Goal: Transaction & Acquisition: Obtain resource

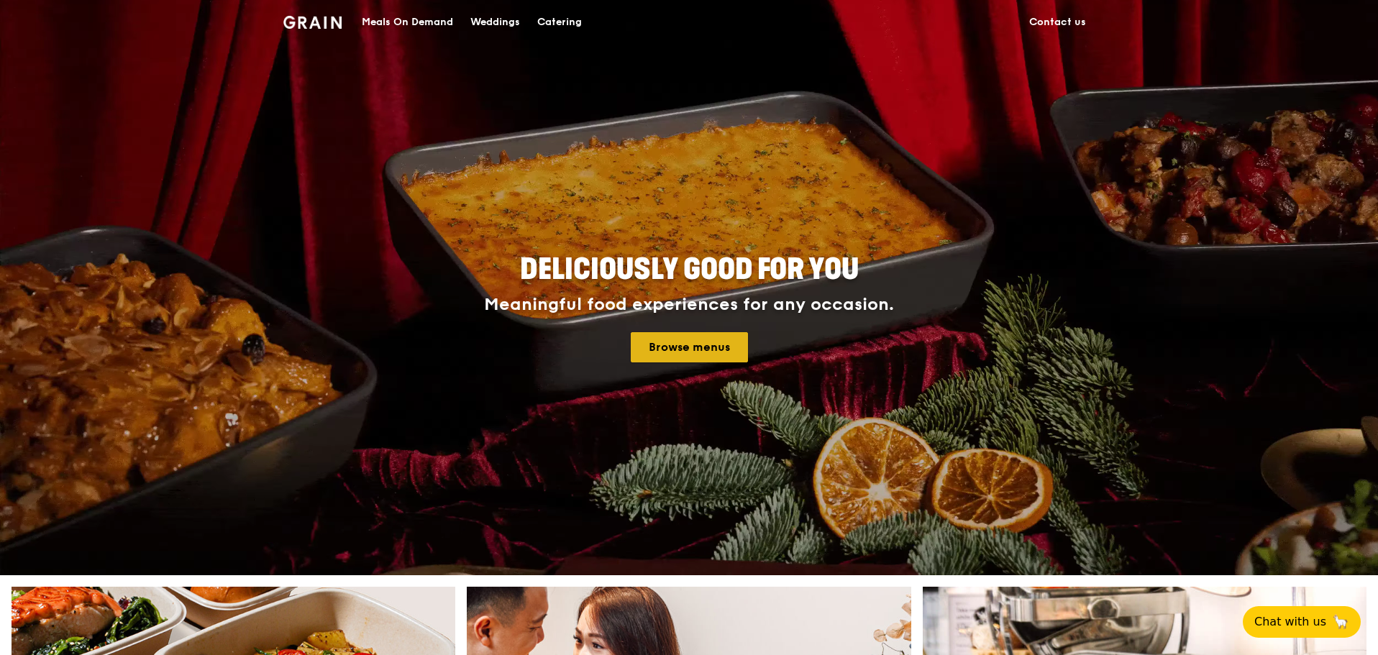
click at [652, 345] on link "Browse menus" at bounding box center [689, 347] width 117 height 30
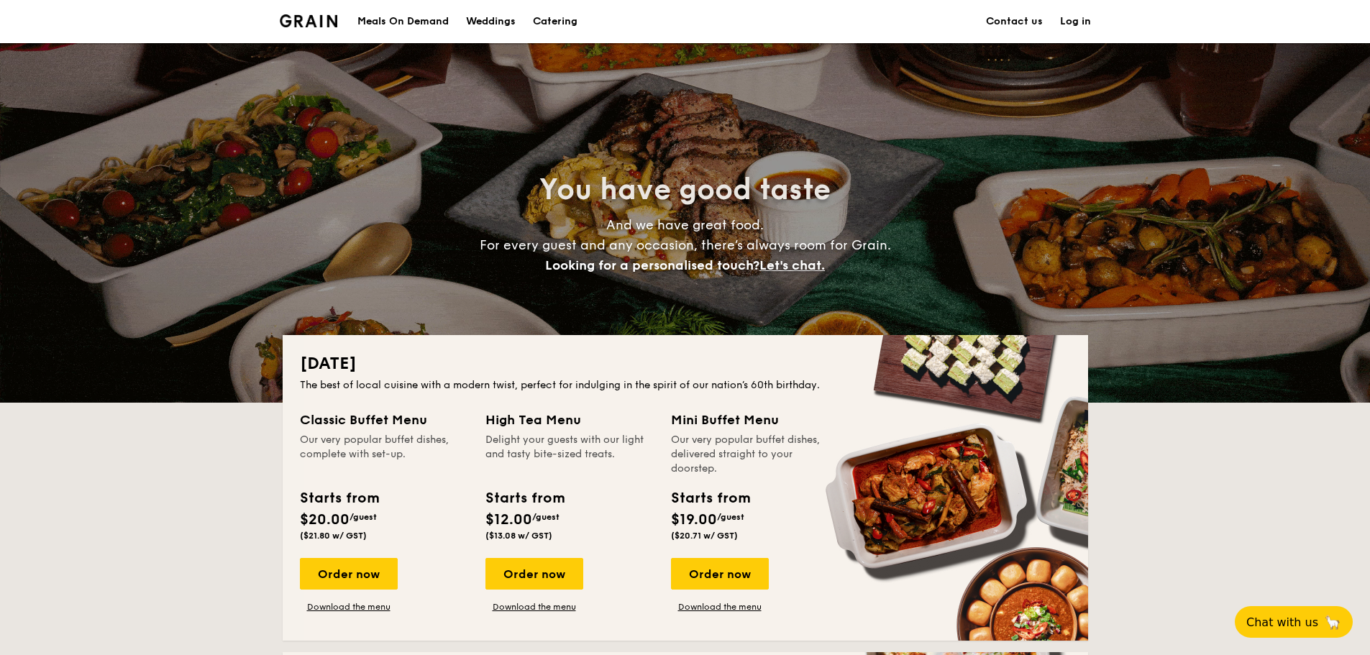
click at [440, 22] on div "Meals On Demand" at bounding box center [403, 21] width 91 height 43
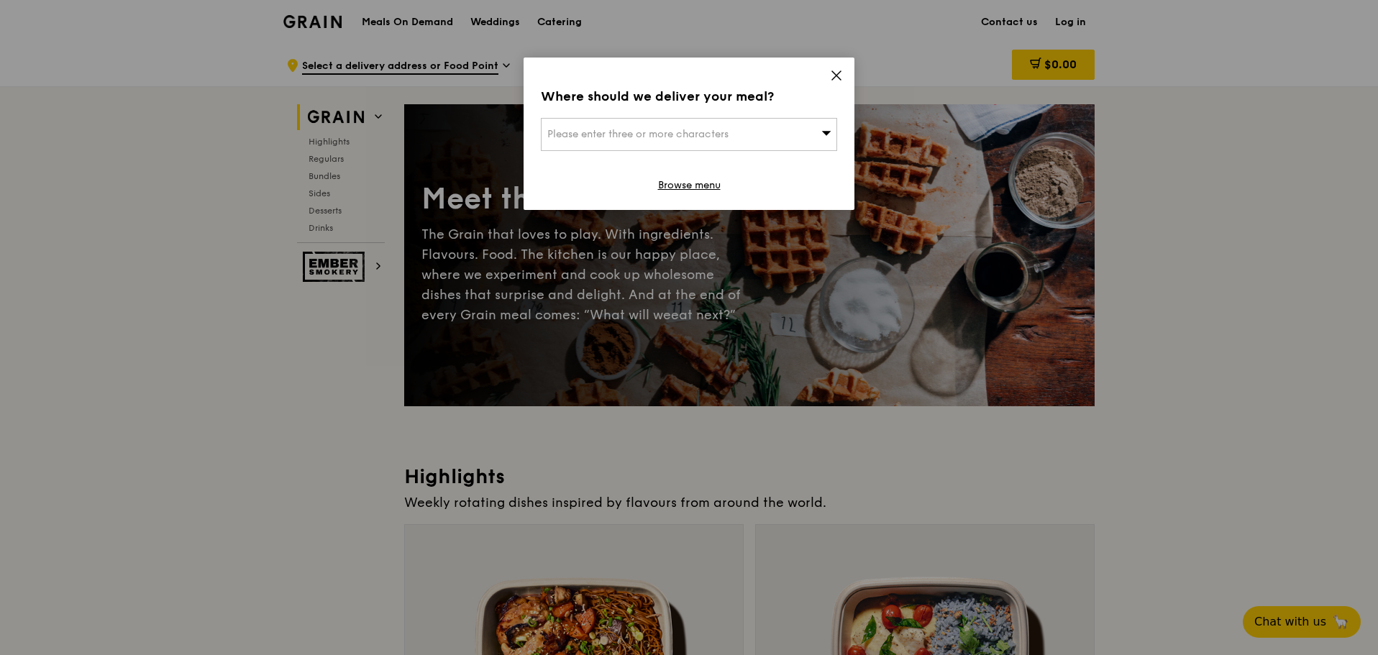
click at [840, 76] on icon at bounding box center [836, 75] width 13 height 13
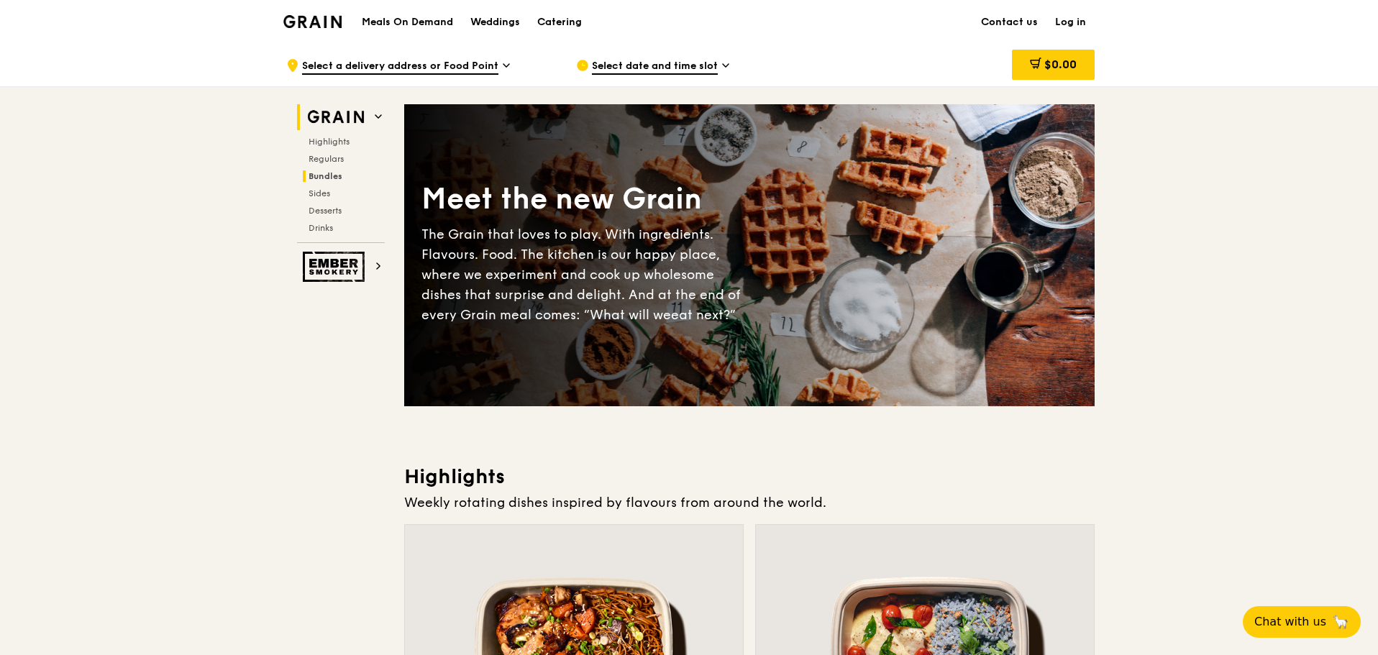
click at [336, 176] on span "Bundles" at bounding box center [326, 176] width 34 height 10
click at [569, 23] on div "Catering" at bounding box center [559, 22] width 45 height 43
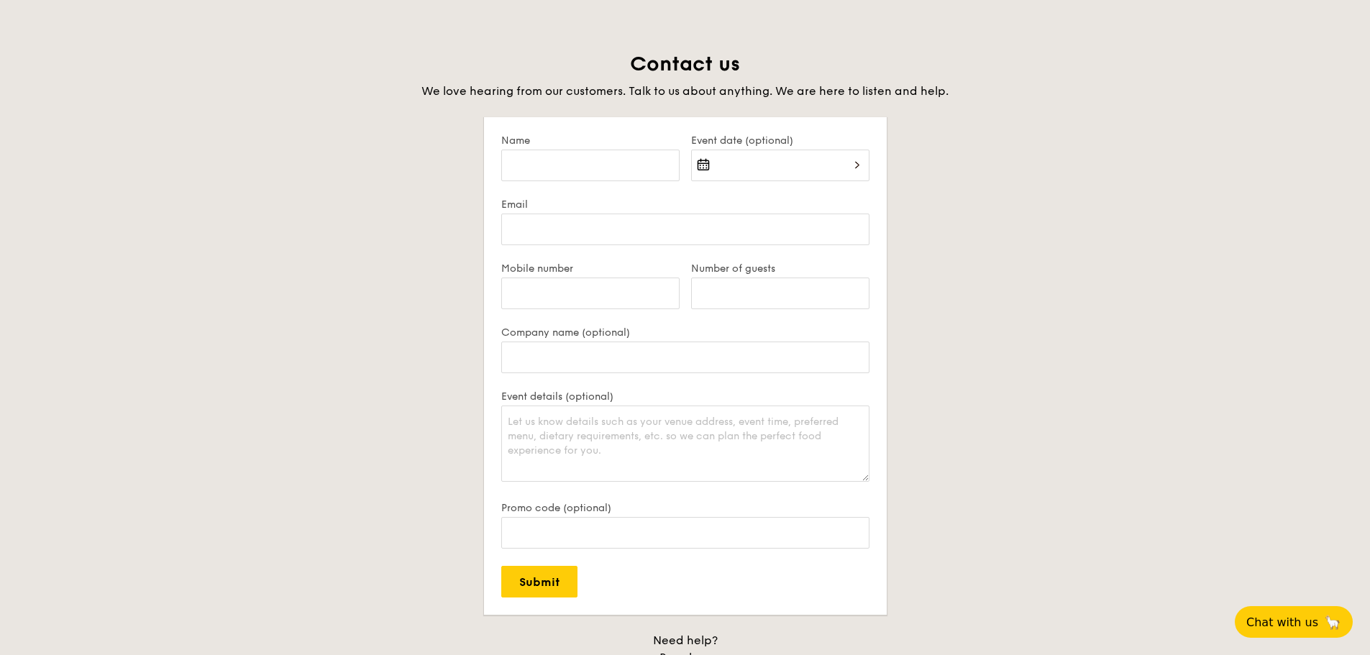
scroll to position [3246, 0]
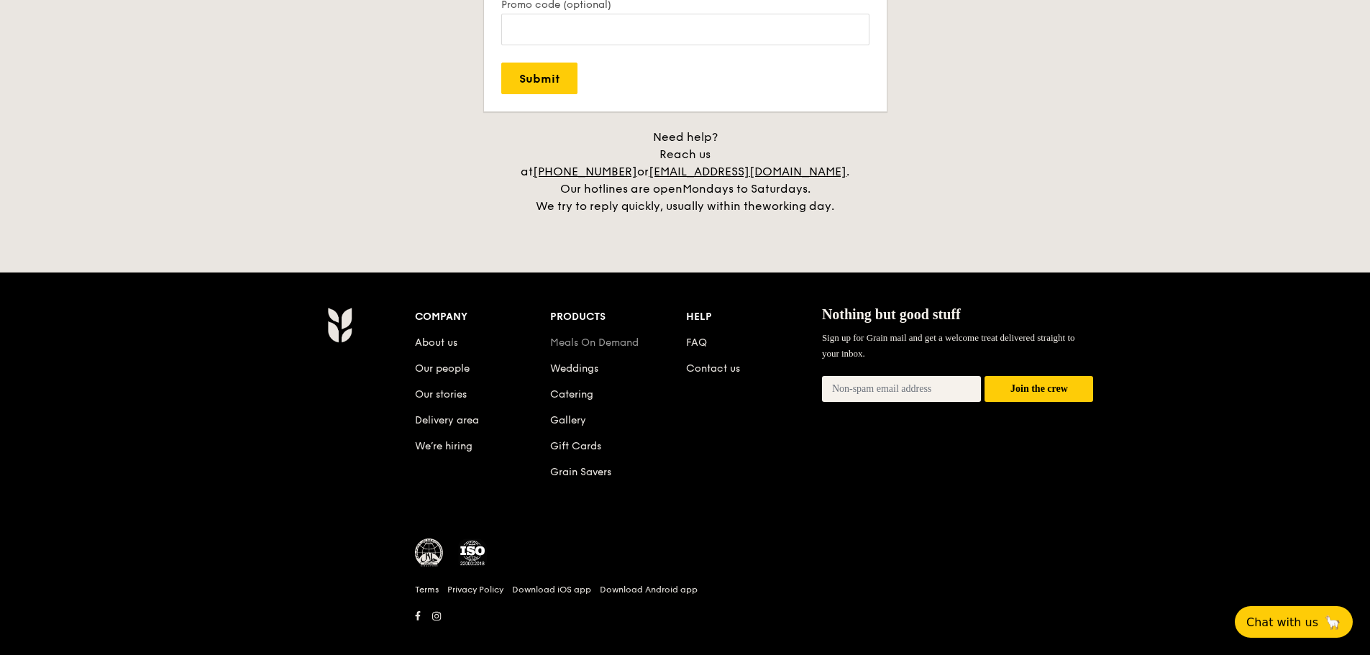
click at [618, 337] on link "Meals On Demand" at bounding box center [594, 343] width 88 height 12
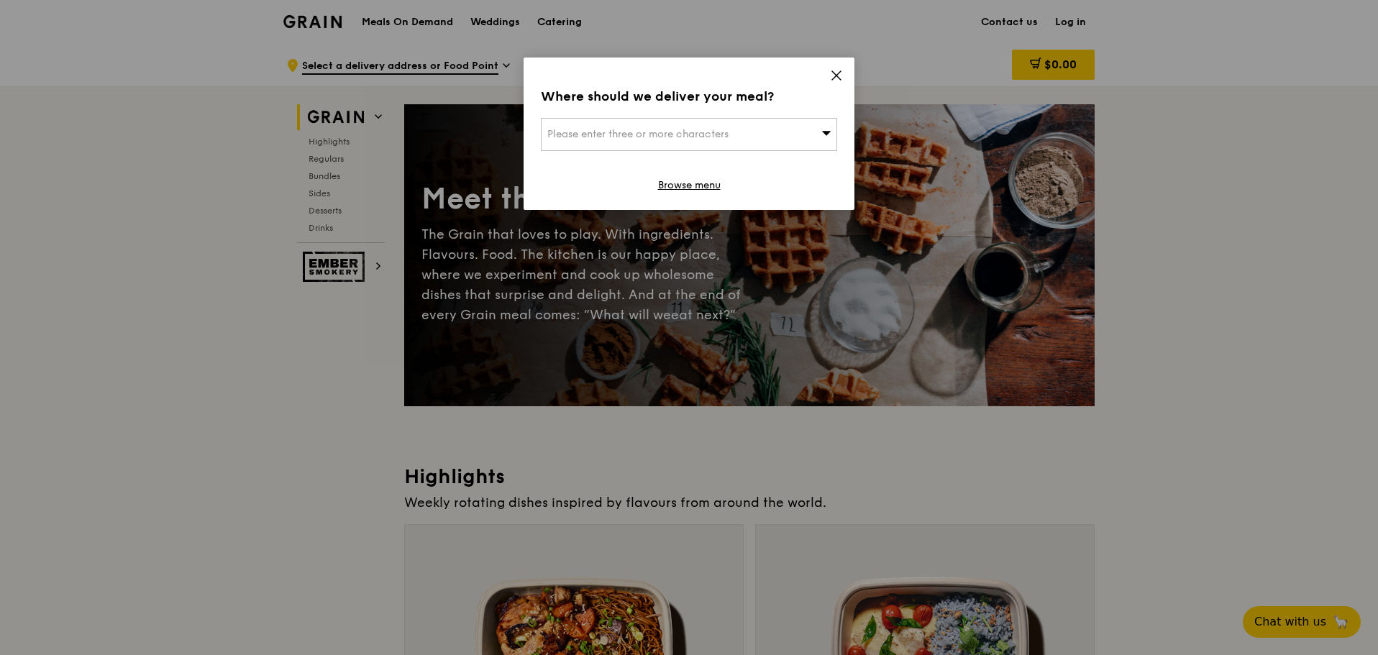
click at [835, 72] on icon at bounding box center [836, 75] width 13 height 13
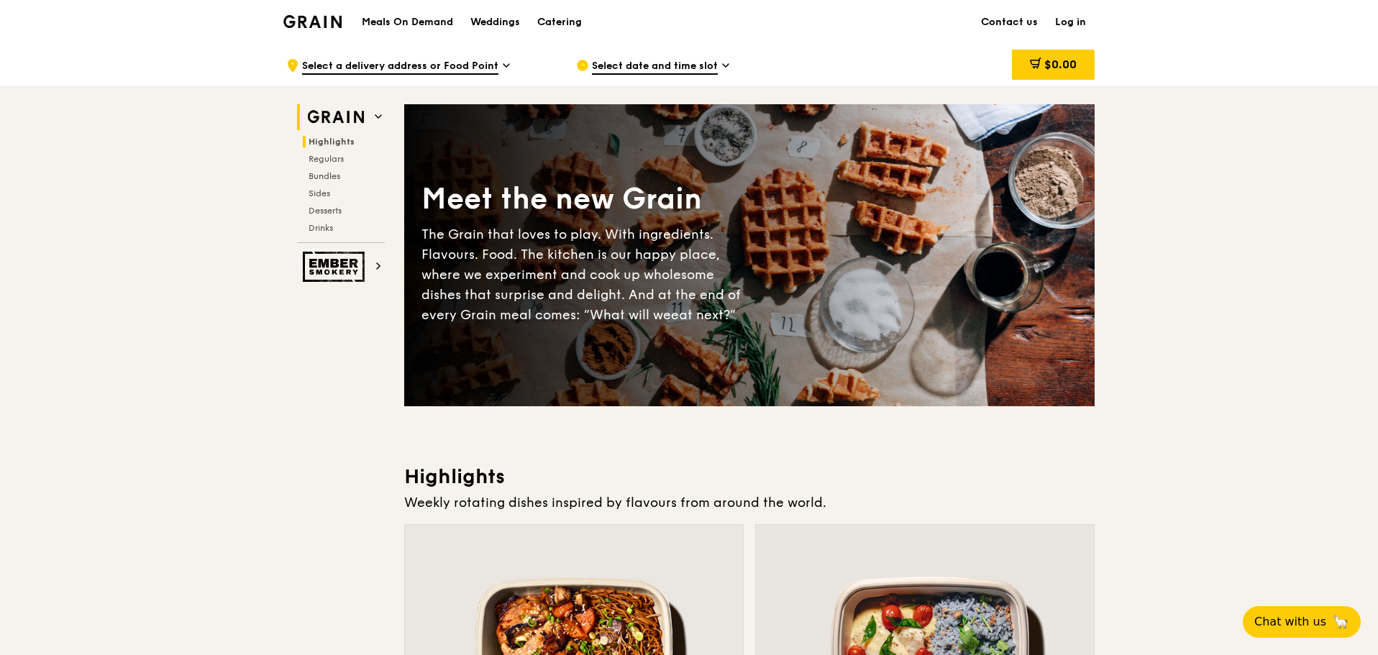
click at [346, 142] on span "Highlights" at bounding box center [332, 142] width 46 height 10
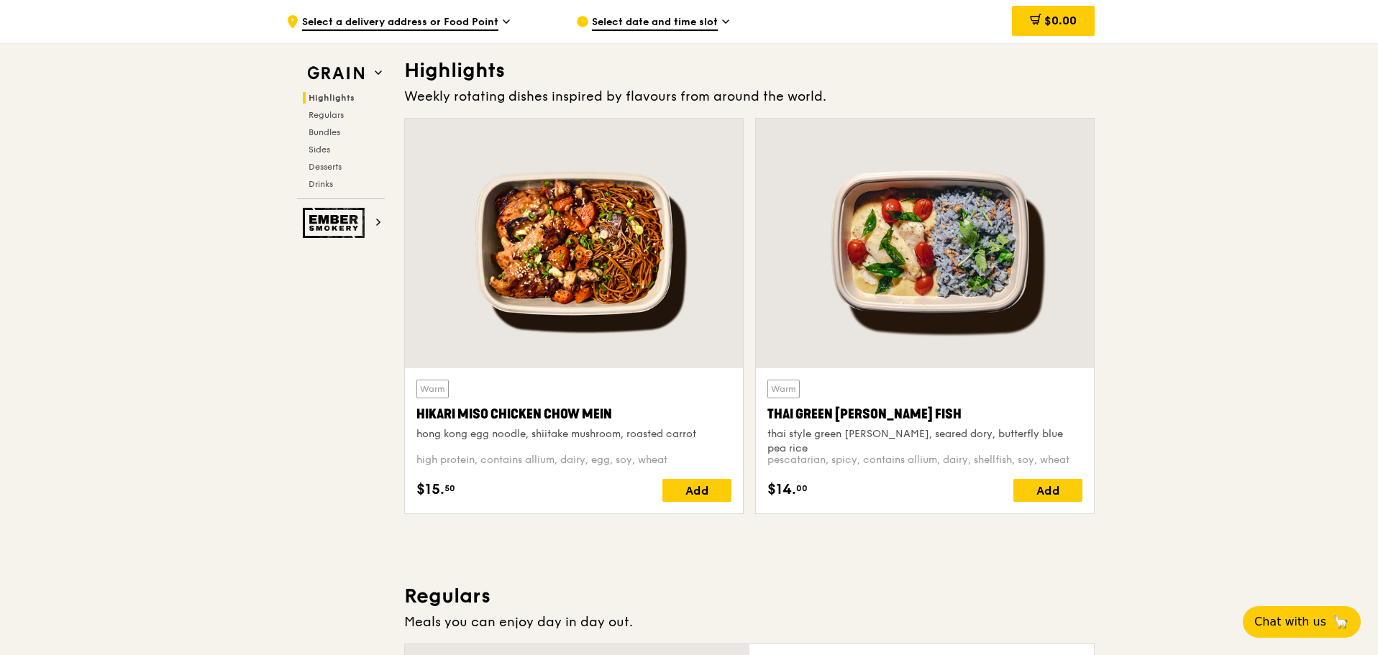
scroll to position [406, 0]
click at [319, 113] on span "Regulars" at bounding box center [328, 115] width 38 height 10
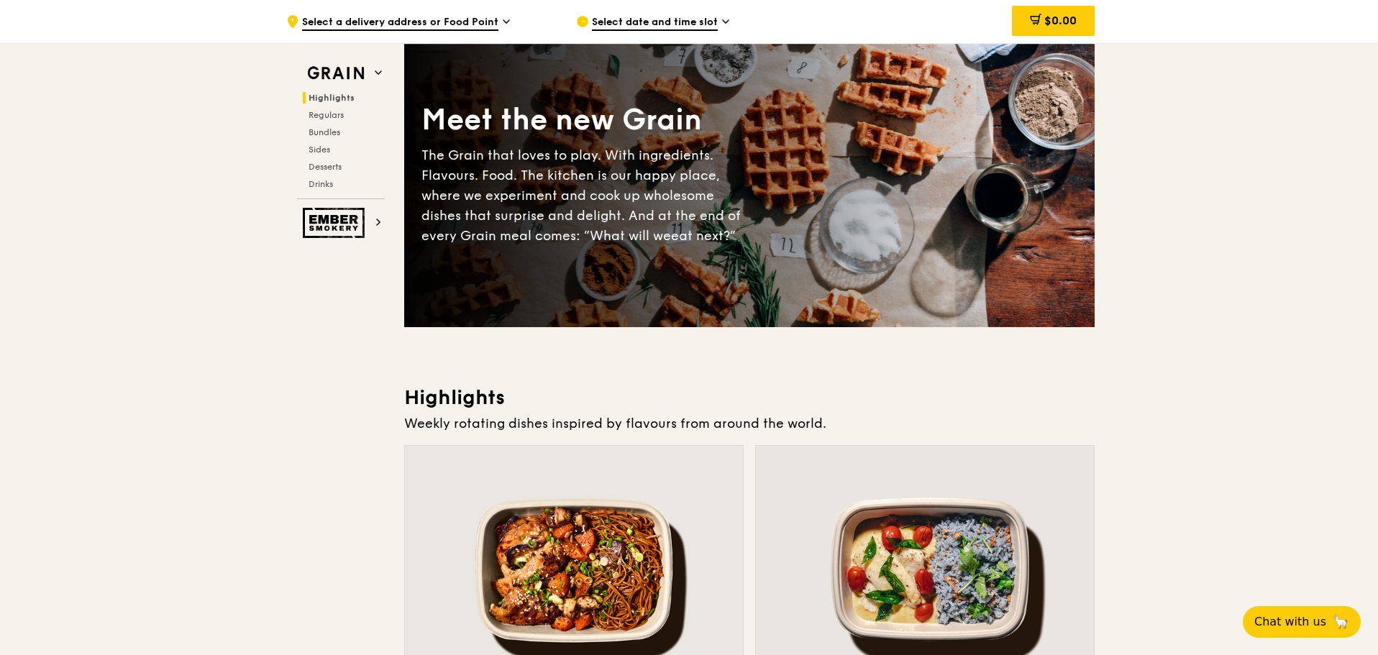
scroll to position [0, 0]
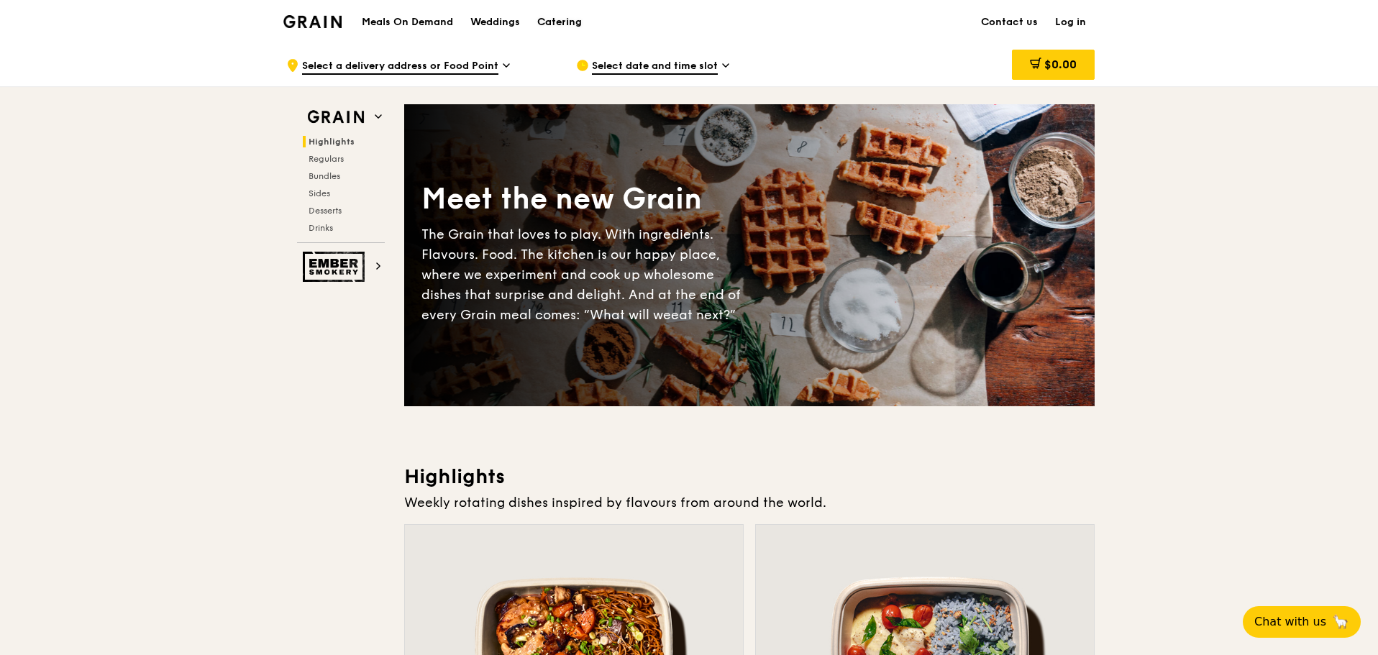
click at [564, 17] on div "Catering" at bounding box center [559, 22] width 45 height 43
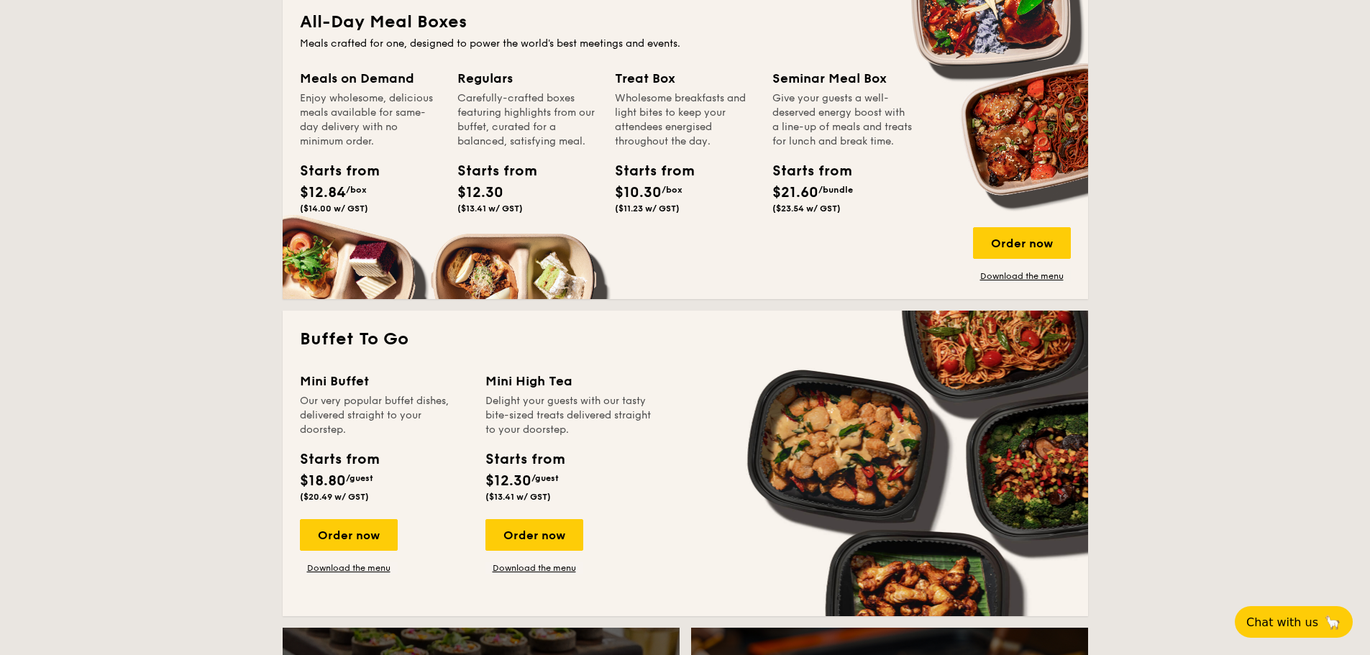
scroll to position [1007, 0]
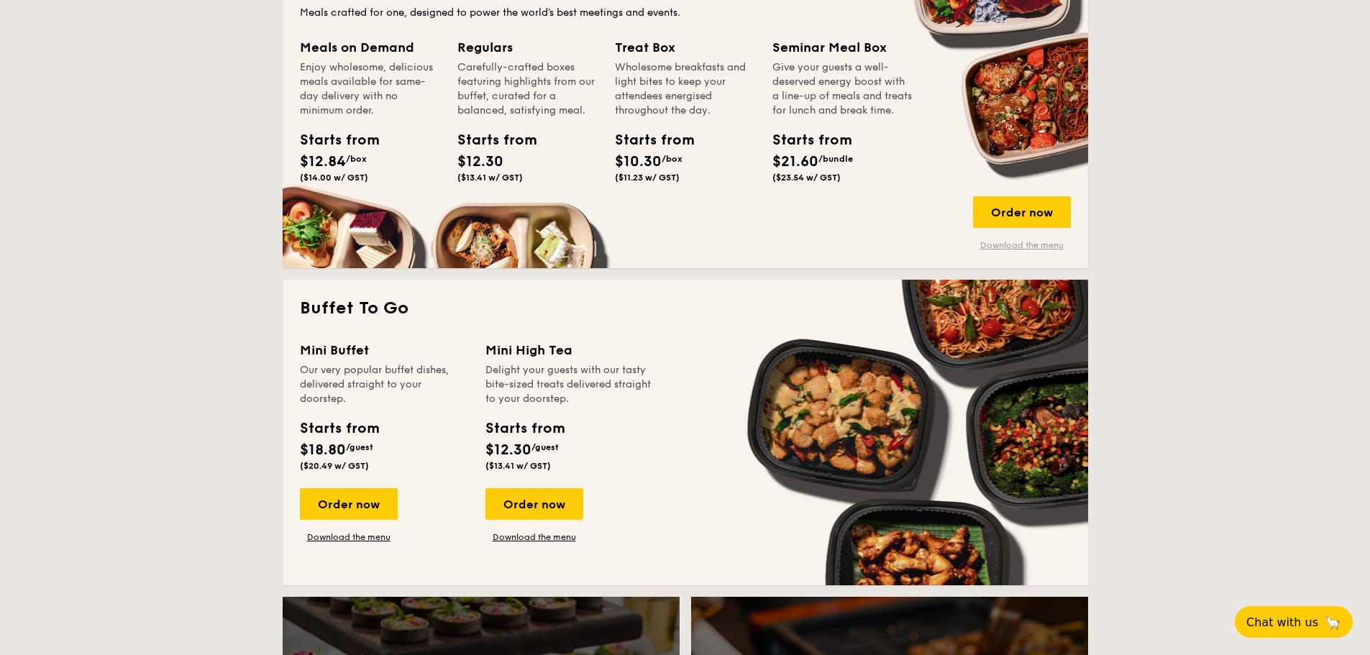
click at [1029, 243] on link "Download the menu" at bounding box center [1022, 246] width 98 height 12
